Goal: Navigation & Orientation: Find specific page/section

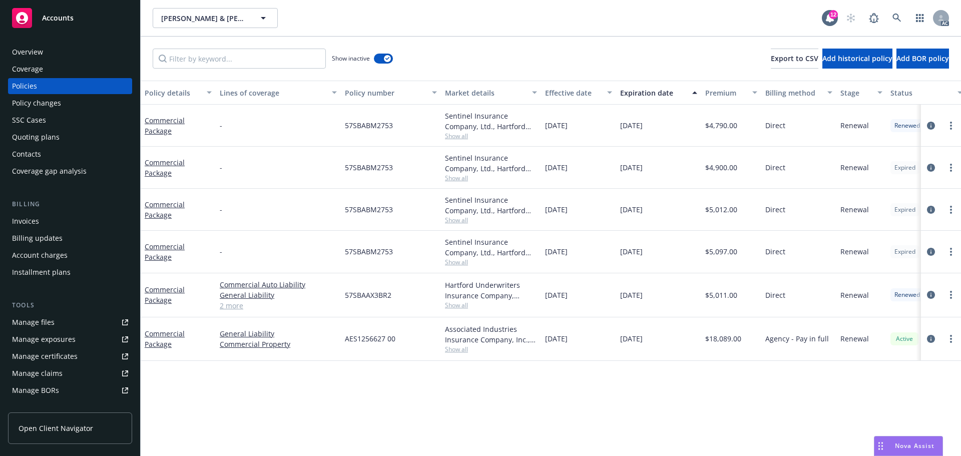
drag, startPoint x: 659, startPoint y: 345, endPoint x: 612, endPoint y: 344, distance: 47.1
click at [612, 344] on div "Commercial Package General Liability Commercial Property AES1256627 00 Associat…" at bounding box center [624, 339] width 966 height 44
copy div "[DATE]"
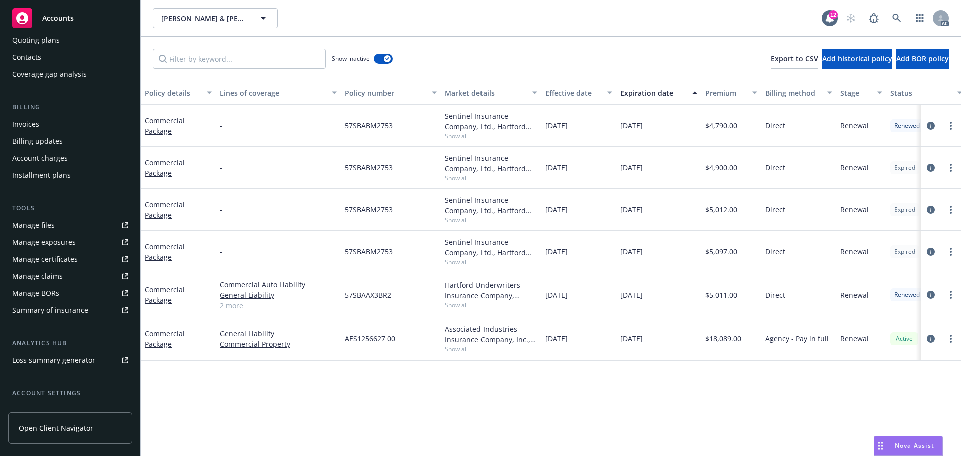
scroll to position [179, 0]
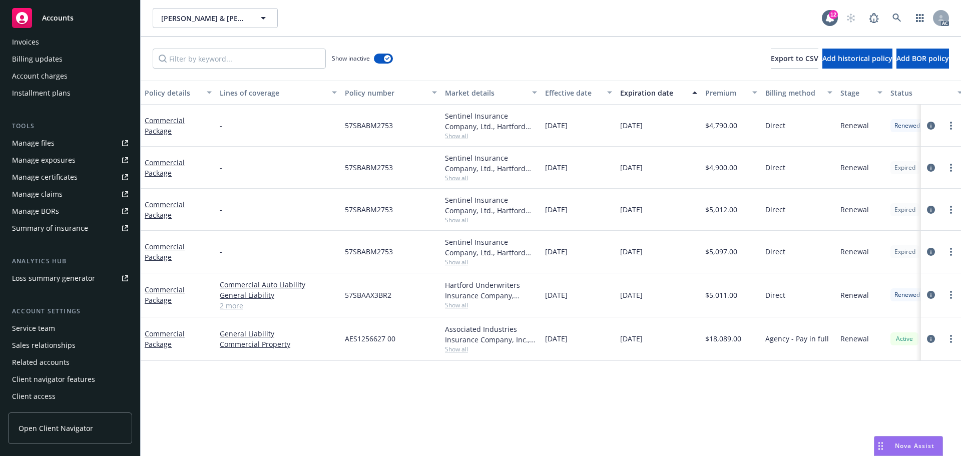
drag, startPoint x: 37, startPoint y: 336, endPoint x: 42, endPoint y: 328, distance: 9.0
click at [37, 336] on div "Service team" at bounding box center [33, 328] width 43 height 16
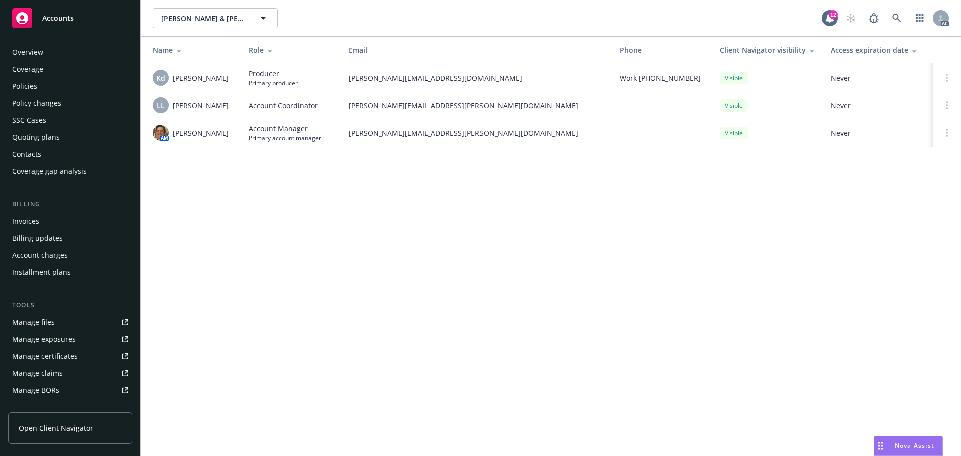
click at [39, 86] on div "Policies" at bounding box center [70, 86] width 116 height 16
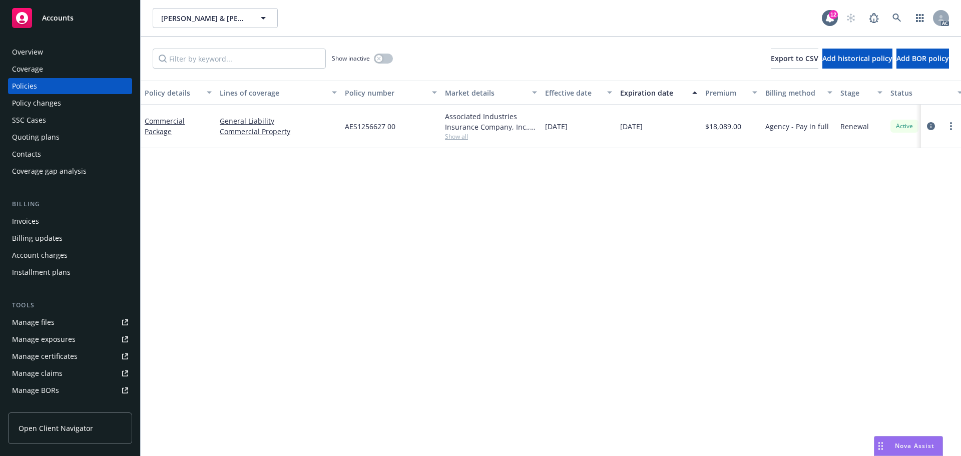
drag, startPoint x: 663, startPoint y: 125, endPoint x: 597, endPoint y: 125, distance: 66.1
click at [597, 125] on div "Commercial Package General Liability Commercial Property AES1256627 00 Associat…" at bounding box center [624, 127] width 966 height 44
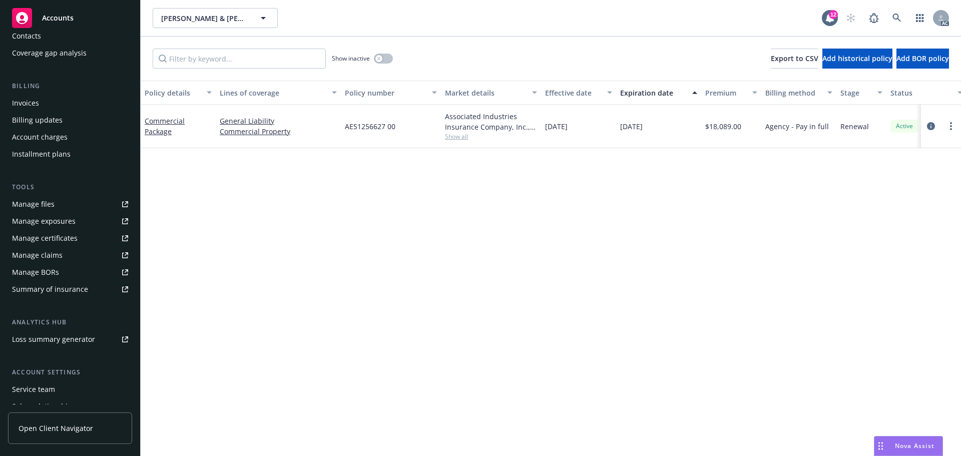
scroll to position [179, 0]
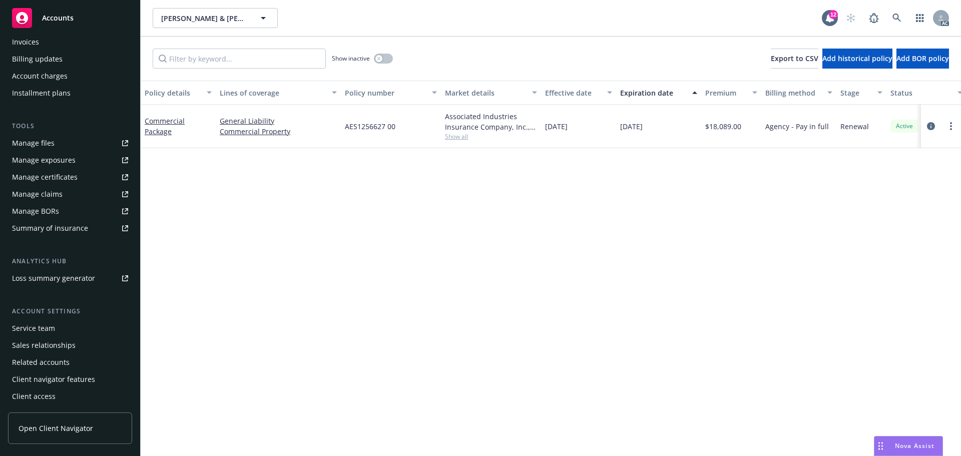
click at [16, 326] on div "Service team" at bounding box center [33, 328] width 43 height 16
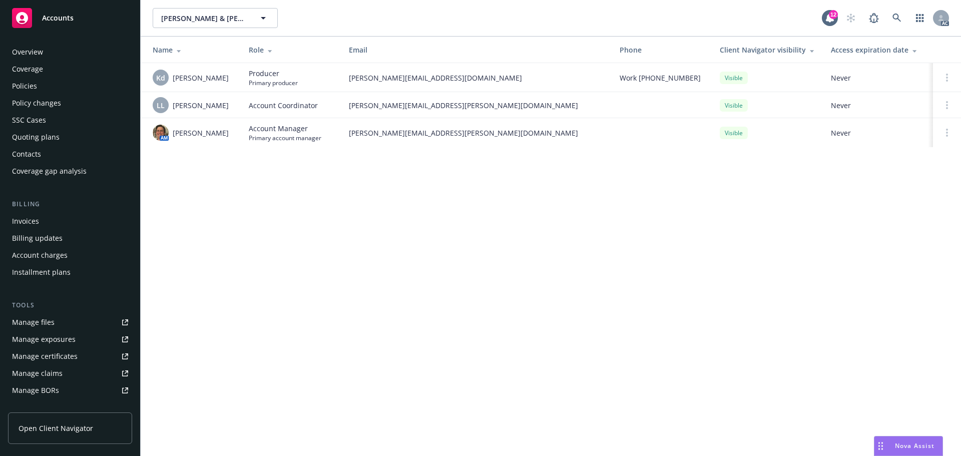
click at [80, 54] on div "Overview" at bounding box center [70, 52] width 116 height 16
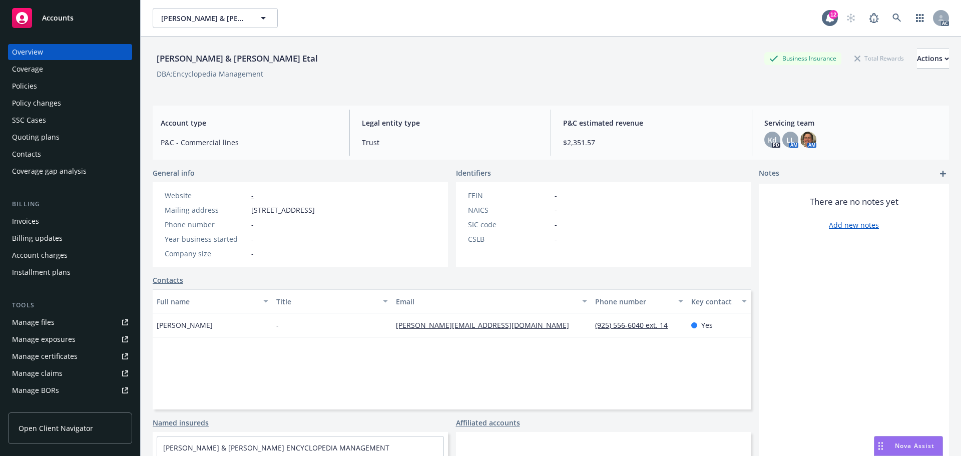
scroll to position [179, 0]
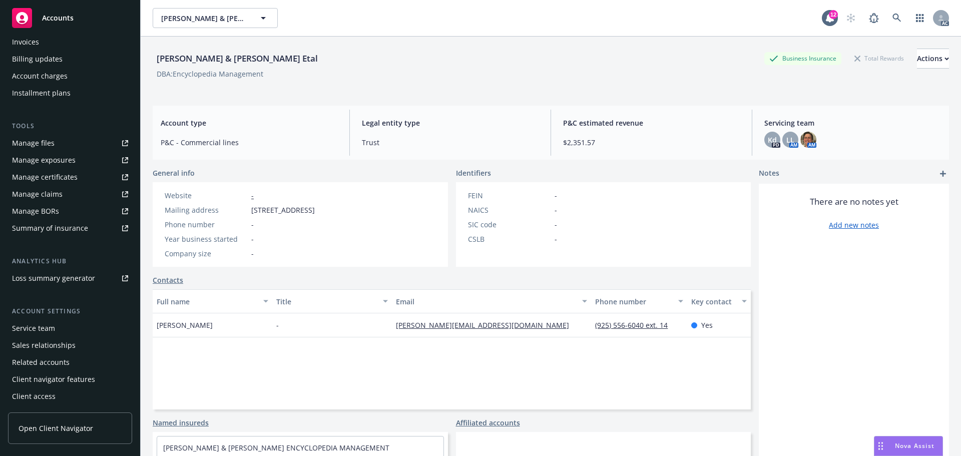
click at [48, 329] on div "Service team" at bounding box center [33, 328] width 43 height 16
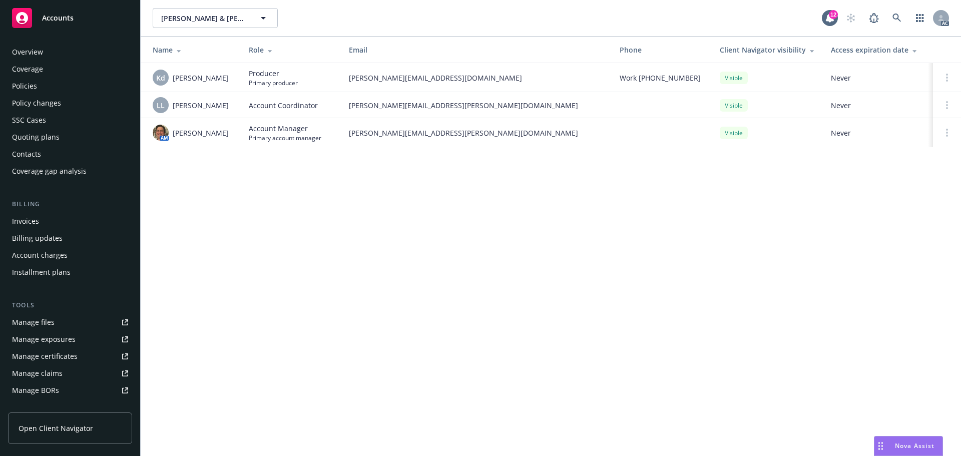
click at [26, 50] on div "Overview" at bounding box center [27, 52] width 31 height 16
